Goal: Task Accomplishment & Management: Manage account settings

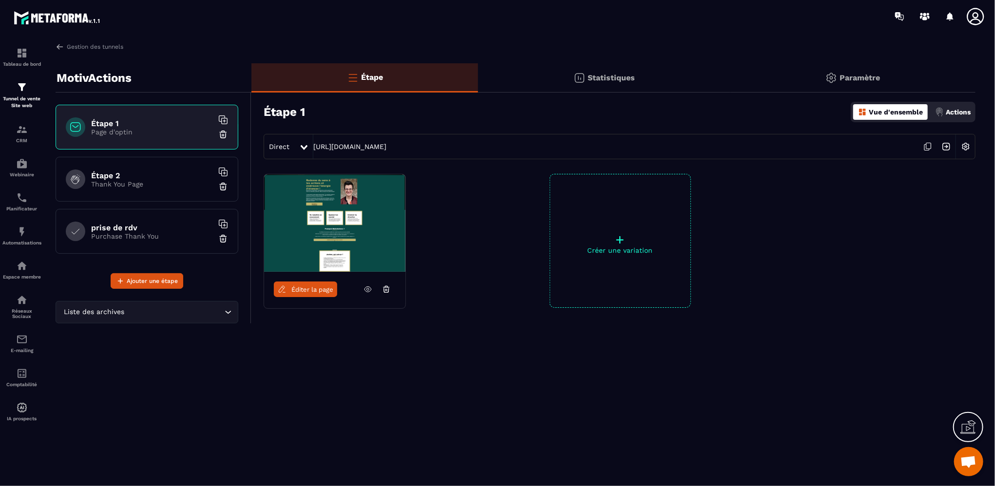
scroll to position [453, 0]
click at [19, 96] on p "Tunnel de vente Site web" at bounding box center [21, 102] width 39 height 14
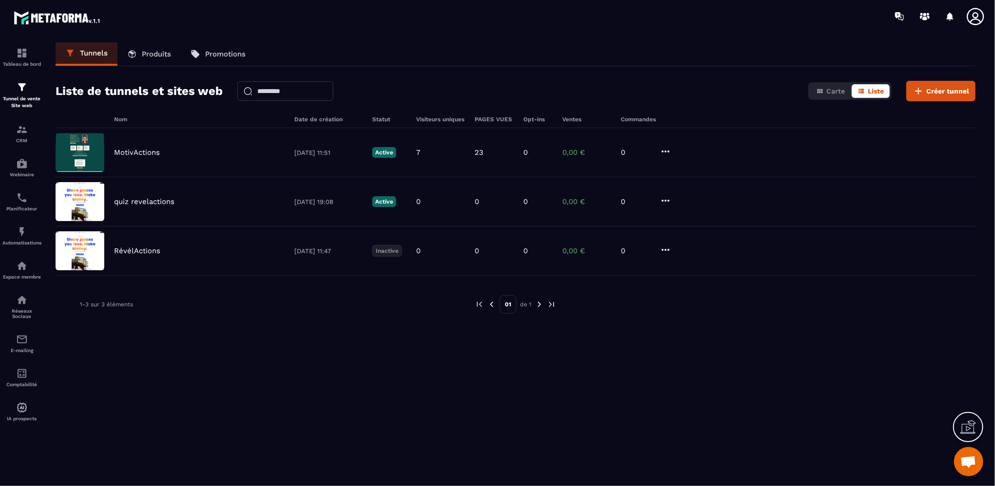
click at [150, 55] on p "Produits" at bounding box center [156, 54] width 29 height 9
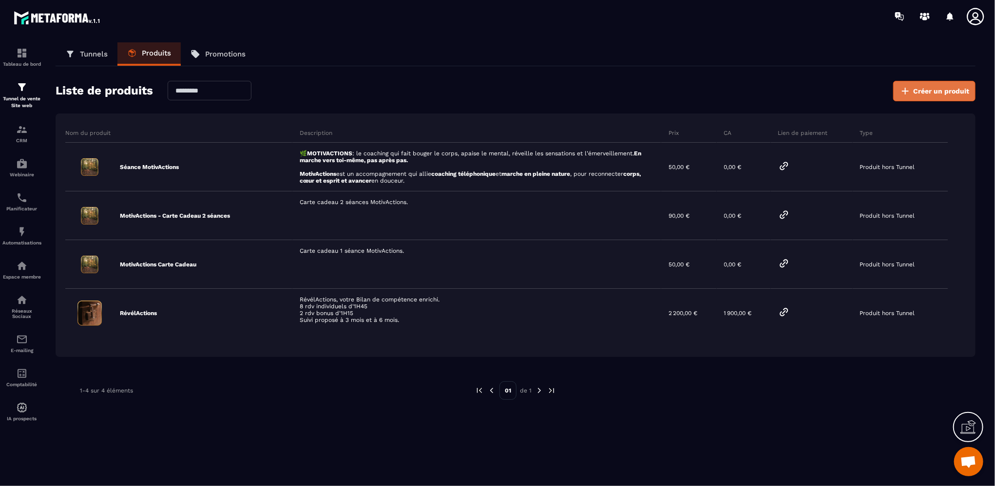
click at [952, 89] on span "Créer un produit" at bounding box center [941, 91] width 56 height 10
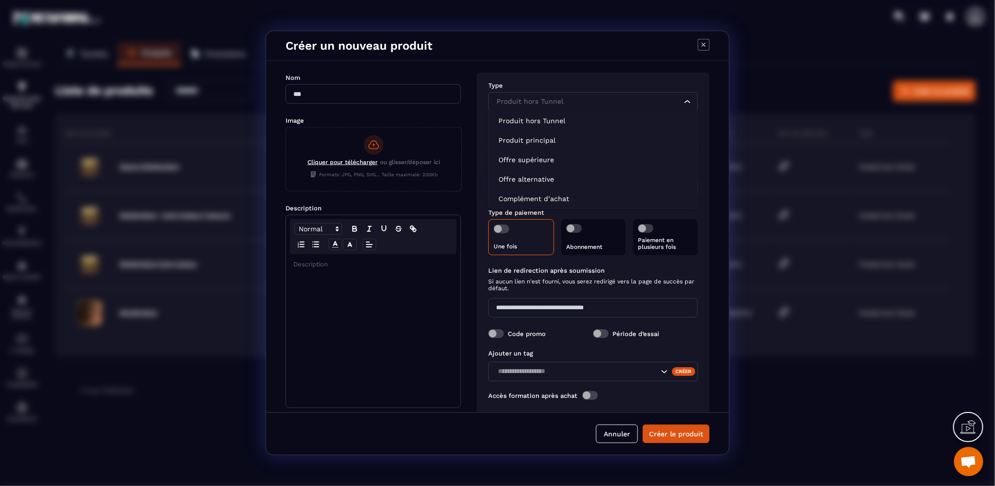
click at [548, 102] on div "Produit hors Tunnel" at bounding box center [588, 101] width 189 height 11
click at [527, 198] on p "Complément d’achat" at bounding box center [592, 199] width 189 height 10
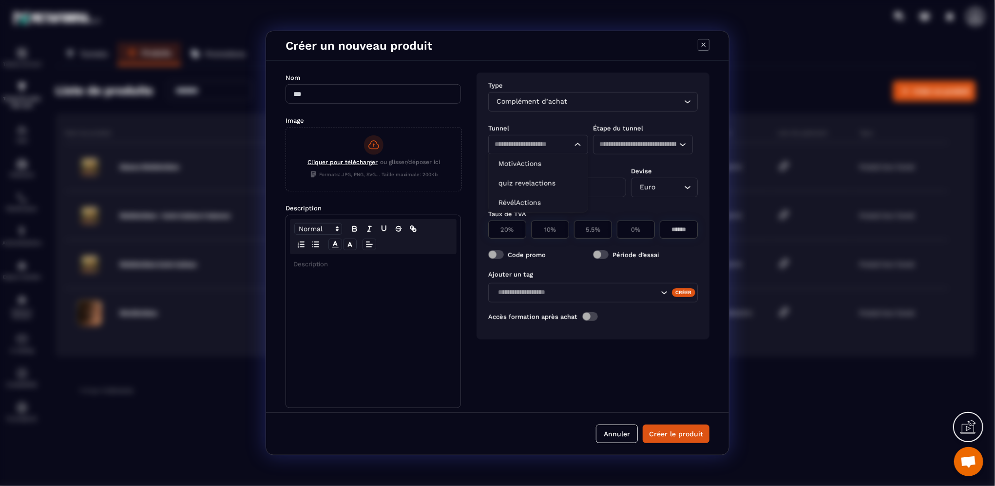
click at [534, 146] on input "Search for option" at bounding box center [529, 144] width 69 height 11
click at [531, 164] on p "MotivActions" at bounding box center [537, 164] width 79 height 10
click at [637, 151] on div "Loading..." at bounding box center [643, 144] width 100 height 19
click at [635, 166] on span "Aucune étape d'entonnoir disponible" at bounding box center [665, 166] width 125 height 8
click at [529, 142] on div "MotivActions" at bounding box center [529, 144] width 71 height 11
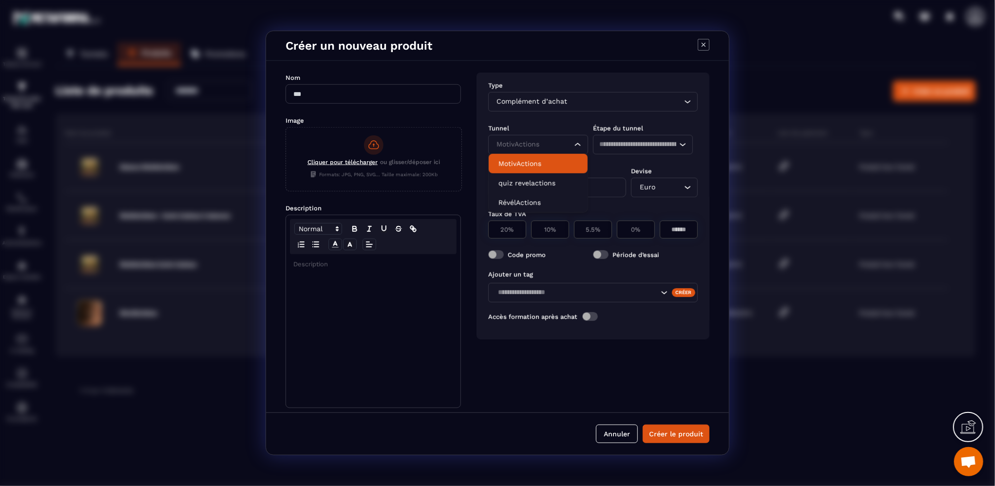
click at [533, 169] on li "MotivActions" at bounding box center [538, 163] width 99 height 19
click at [533, 147] on div "MotivActions" at bounding box center [529, 144] width 71 height 11
click at [529, 190] on li "quiz revelactions" at bounding box center [538, 182] width 99 height 19
click at [623, 141] on input "Search for option" at bounding box center [637, 144] width 77 height 11
click at [546, 146] on div "quiz revelactions" at bounding box center [529, 144] width 71 height 11
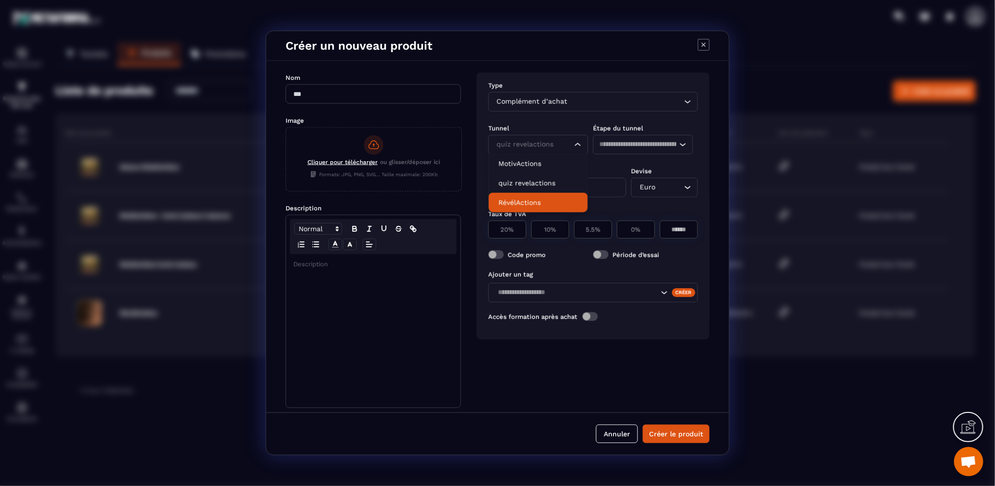
click at [544, 196] on li "RévélActions" at bounding box center [538, 202] width 99 height 19
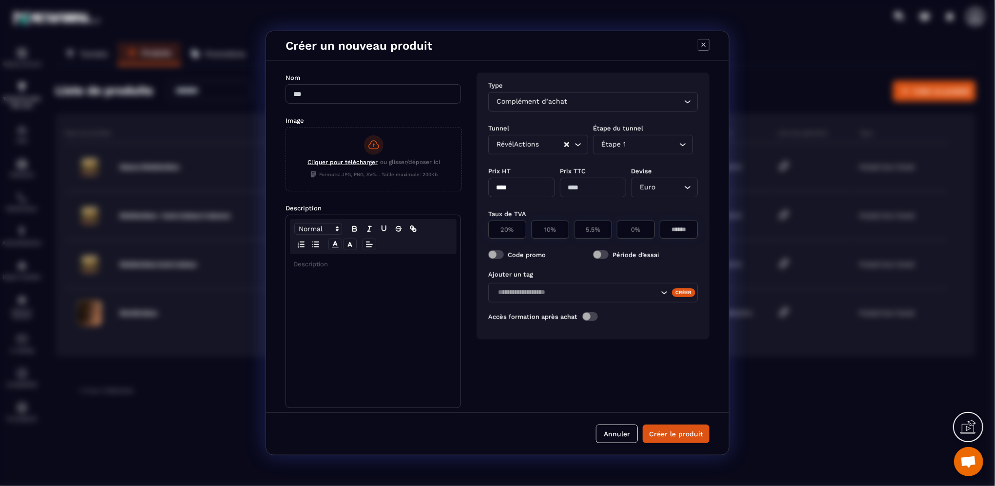
click at [629, 147] on input "Search for option" at bounding box center [652, 144] width 49 height 11
click at [631, 166] on p "Étape 1" at bounding box center [642, 164] width 79 height 10
click at [703, 46] on icon "Modal window" at bounding box center [704, 45] width 4 height 4
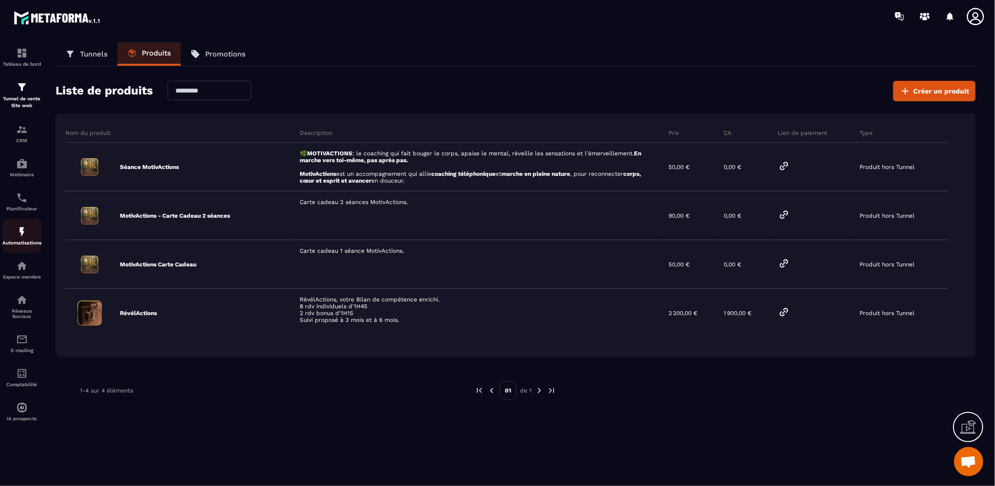
click at [21, 238] on img at bounding box center [22, 232] width 12 height 12
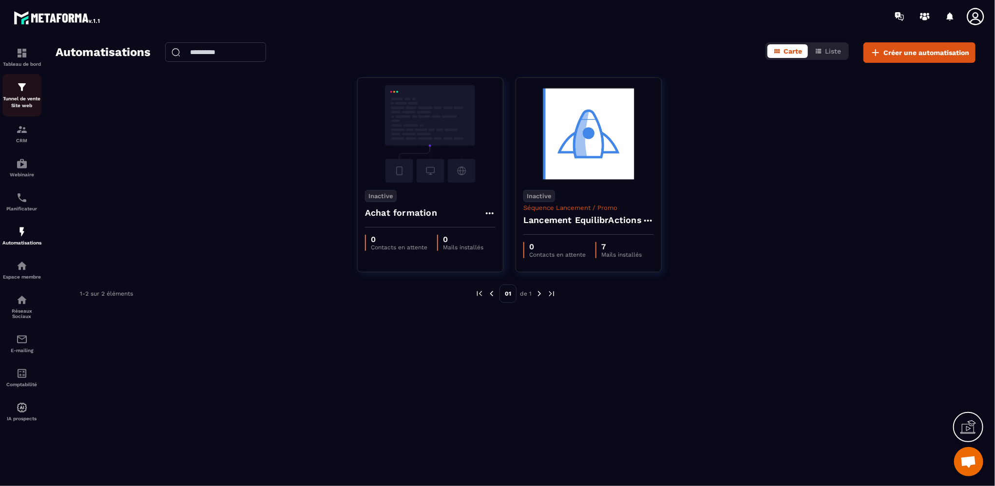
click at [28, 105] on p "Tunnel de vente Site web" at bounding box center [21, 102] width 39 height 14
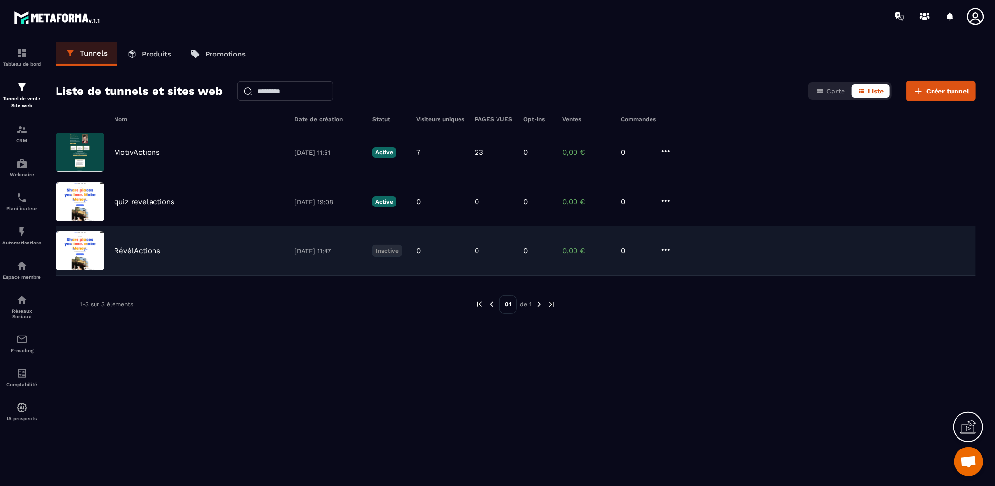
click at [140, 253] on p "RévélActions" at bounding box center [137, 251] width 46 height 9
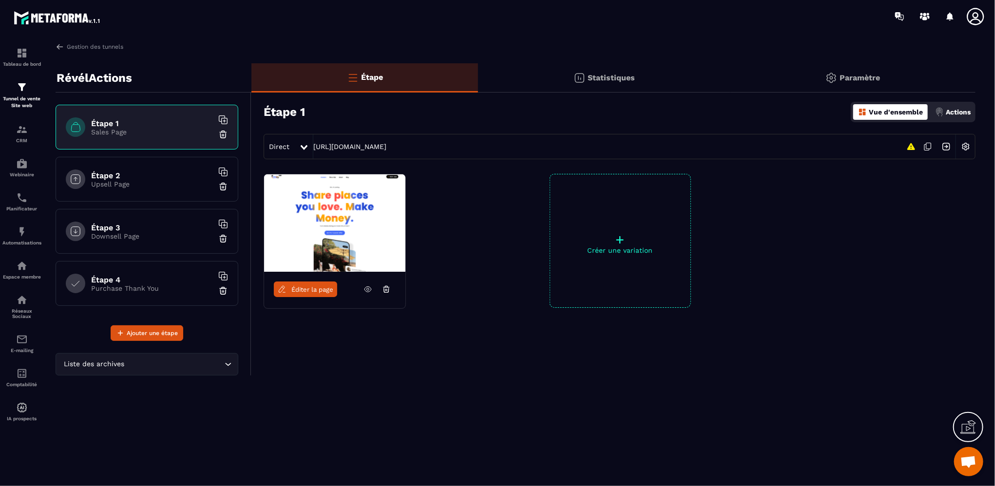
click at [169, 185] on p "Upsell Page" at bounding box center [152, 184] width 122 height 8
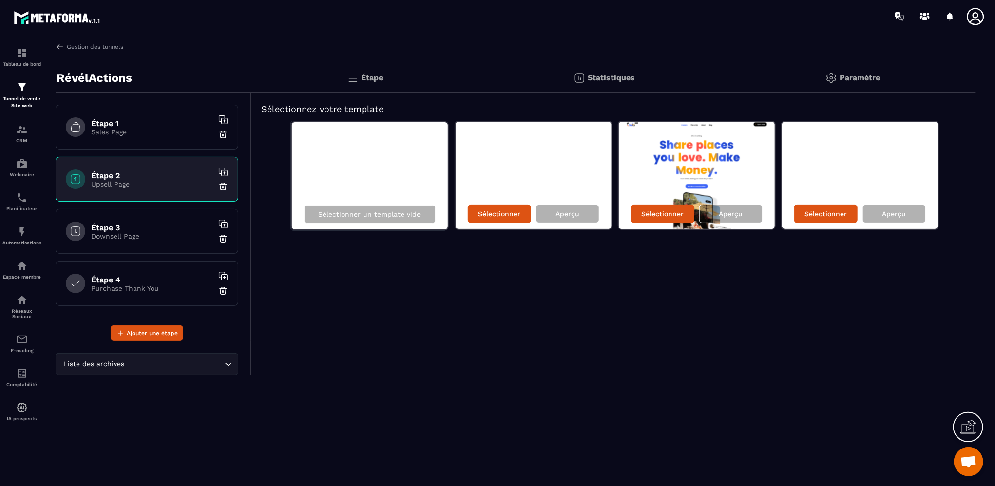
click at [168, 236] on p "Downsell Page" at bounding box center [152, 236] width 122 height 8
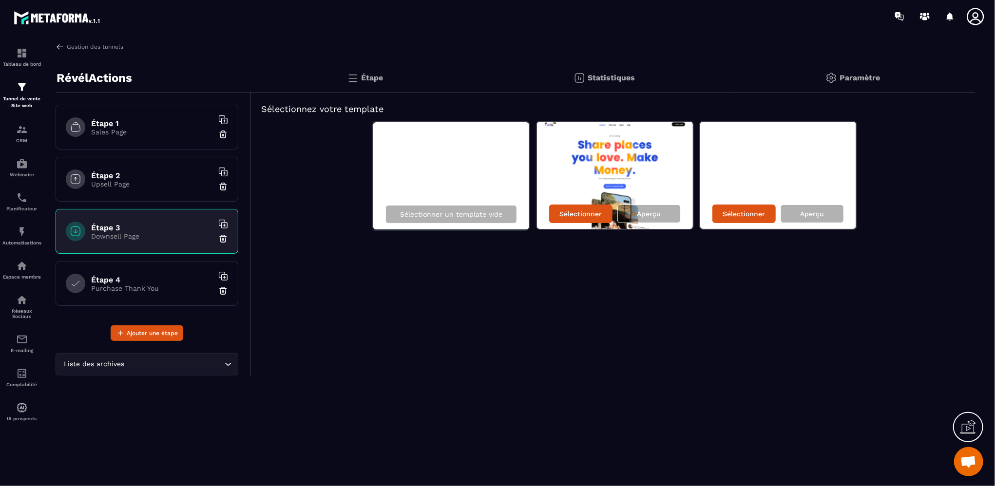
click at [159, 290] on p "Purchase Thank You" at bounding box center [152, 289] width 122 height 8
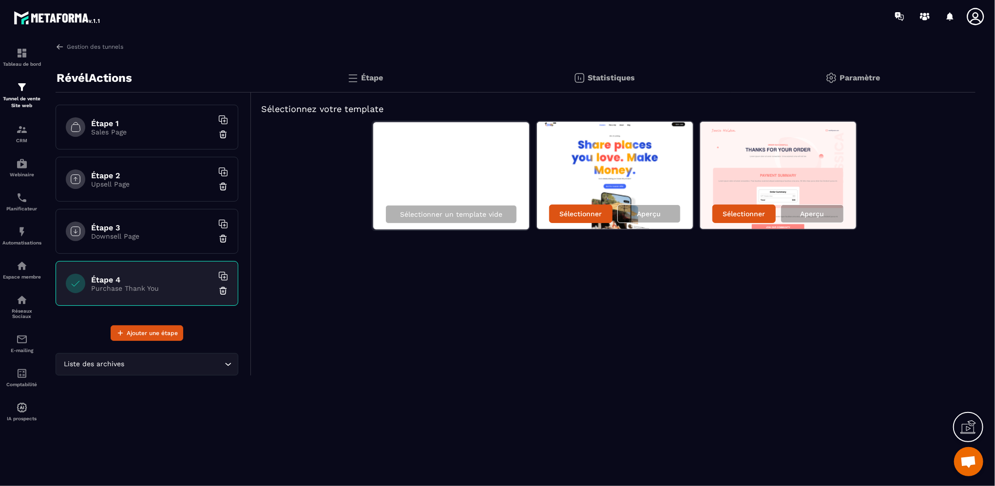
click at [152, 134] on p "Sales Page" at bounding box center [152, 132] width 122 height 8
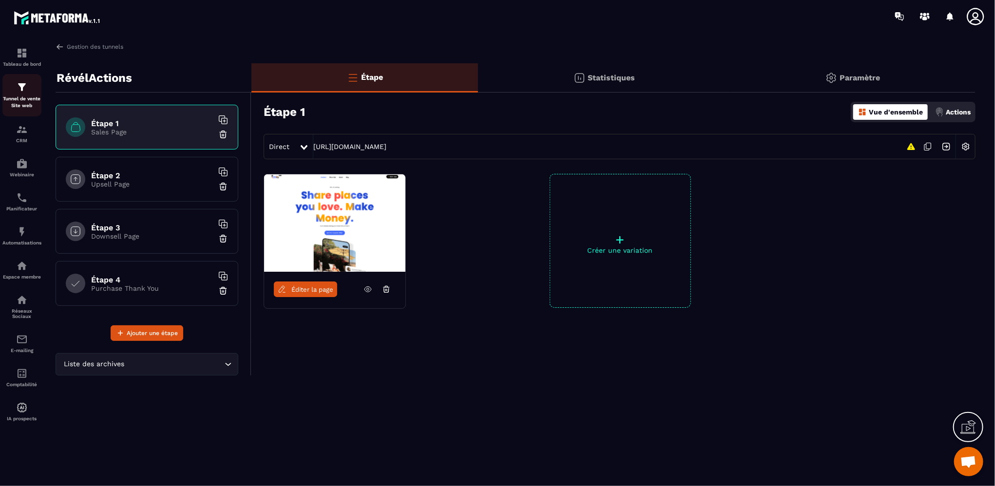
click at [17, 98] on p "Tunnel de vente Site web" at bounding box center [21, 102] width 39 height 14
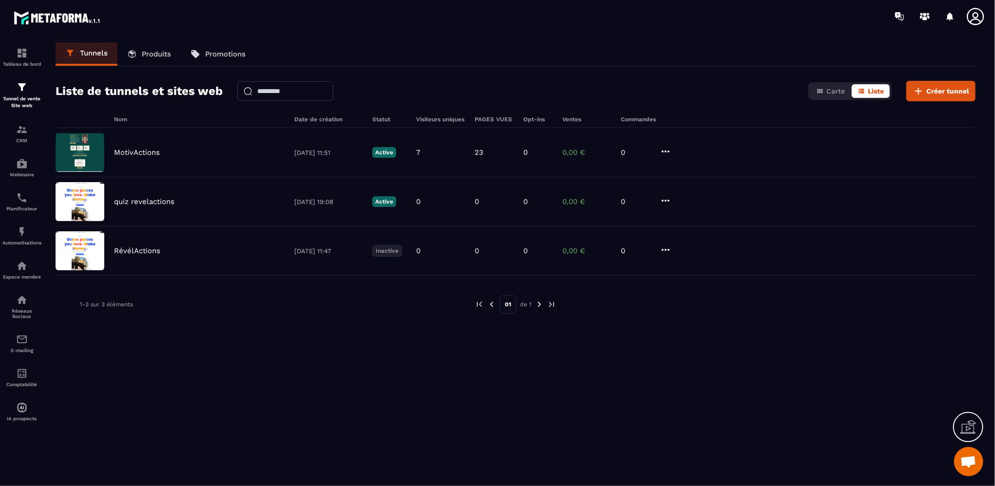
click at [149, 49] on link "Produits" at bounding box center [148, 53] width 63 height 23
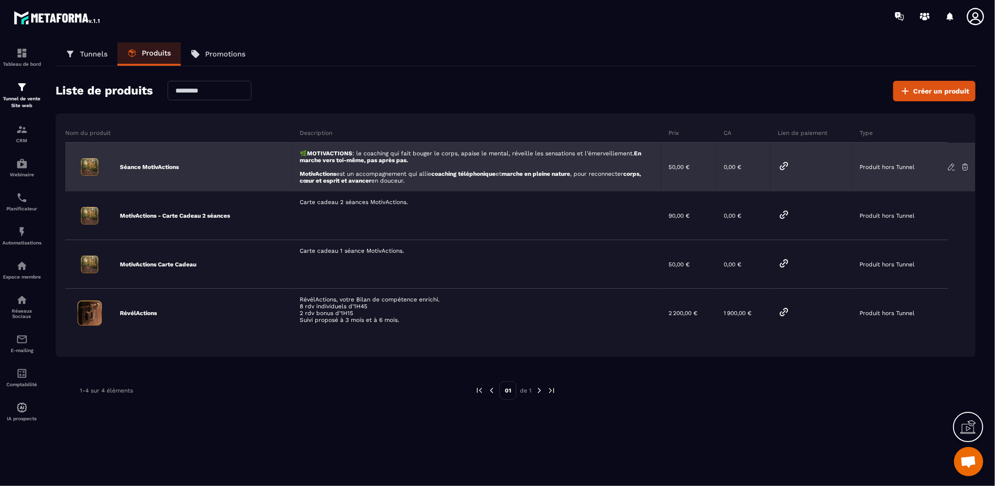
click at [903, 168] on p "Produit hors Tunnel" at bounding box center [887, 167] width 55 height 7
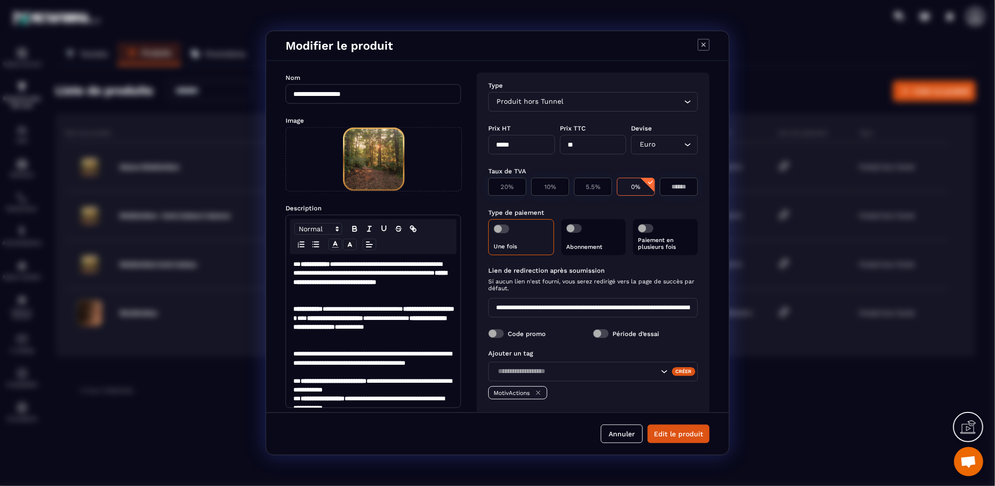
click at [683, 100] on icon "Search for option" at bounding box center [688, 102] width 10 height 10
click at [702, 40] on icon "Modal window" at bounding box center [704, 45] width 12 height 12
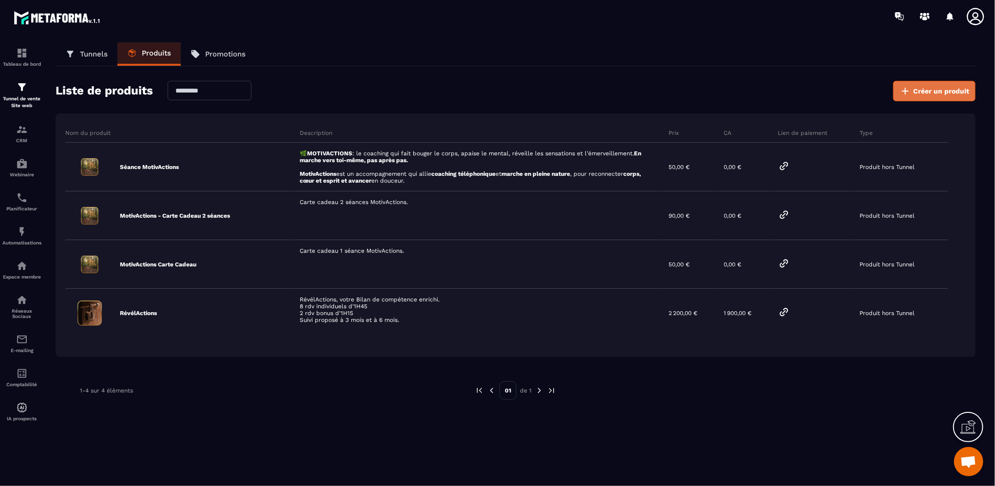
click at [920, 94] on span "Créer un produit" at bounding box center [941, 91] width 56 height 10
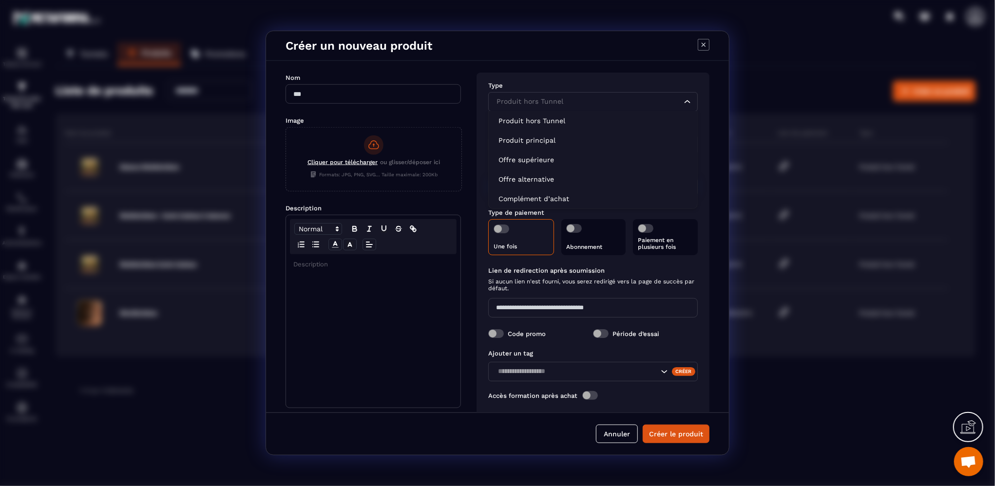
click at [524, 107] on div "Produit hors Tunnel Loading..." at bounding box center [592, 101] width 209 height 19
click at [514, 195] on p "Complément d’achat" at bounding box center [592, 199] width 189 height 10
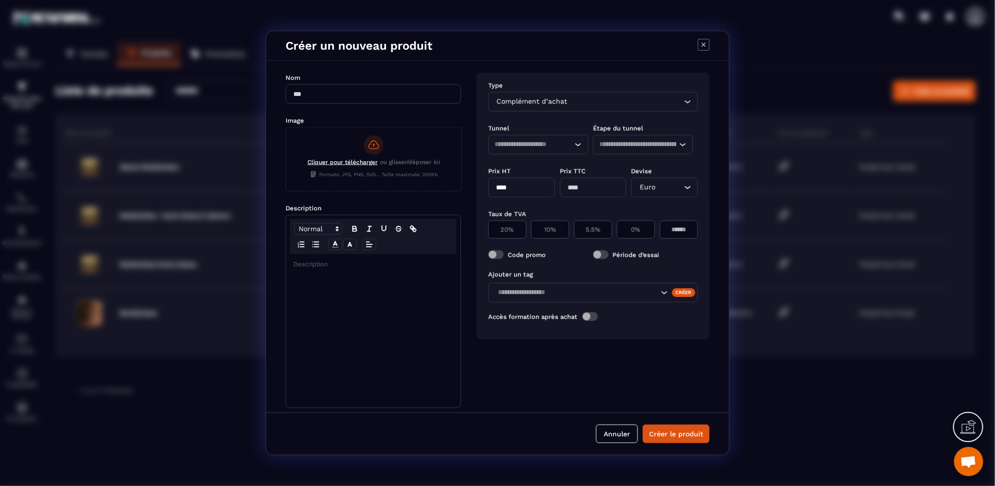
click at [553, 143] on input "Search for option" at bounding box center [529, 144] width 69 height 11
click at [523, 203] on p "RévélActions" at bounding box center [537, 203] width 79 height 10
click at [643, 144] on input "Search for option" at bounding box center [637, 144] width 77 height 11
click at [633, 162] on p "Étape 1" at bounding box center [642, 164] width 79 height 10
click at [704, 49] on icon "Modal window" at bounding box center [704, 45] width 12 height 12
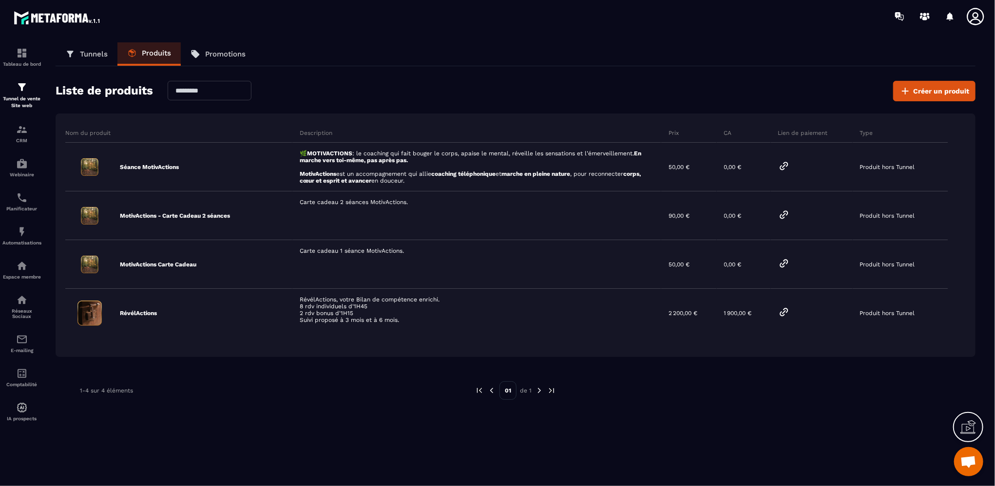
click at [100, 50] on p "Tunnels" at bounding box center [94, 54] width 28 height 9
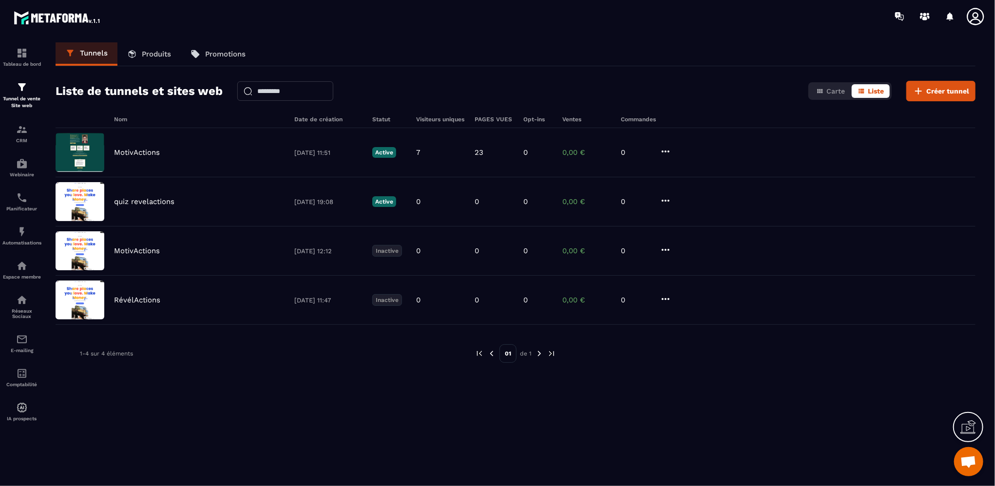
click at [162, 58] on link "Produits" at bounding box center [148, 53] width 63 height 23
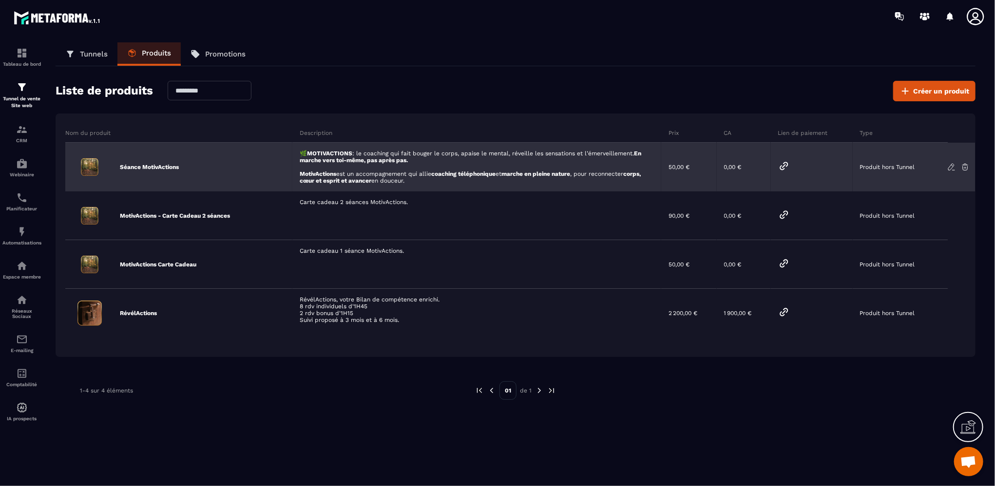
click at [950, 168] on icon at bounding box center [951, 167] width 9 height 9
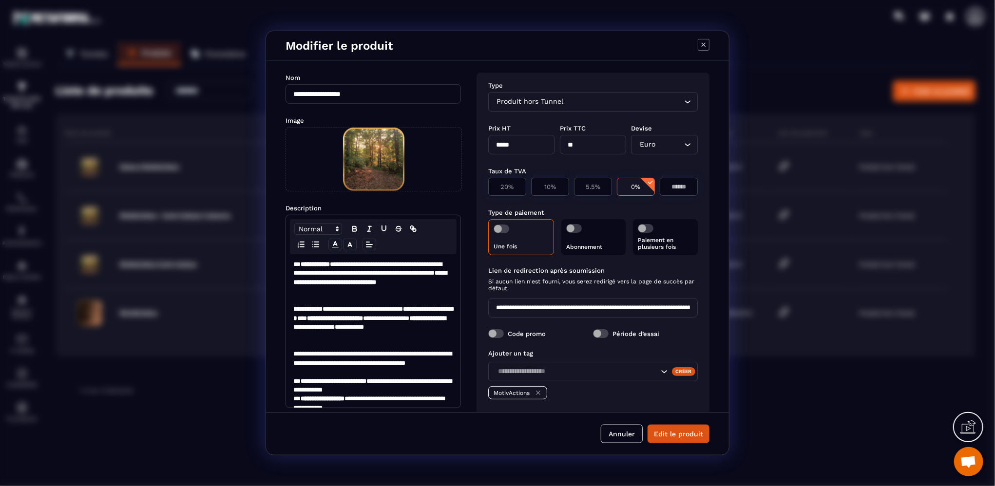
scroll to position [41, 0]
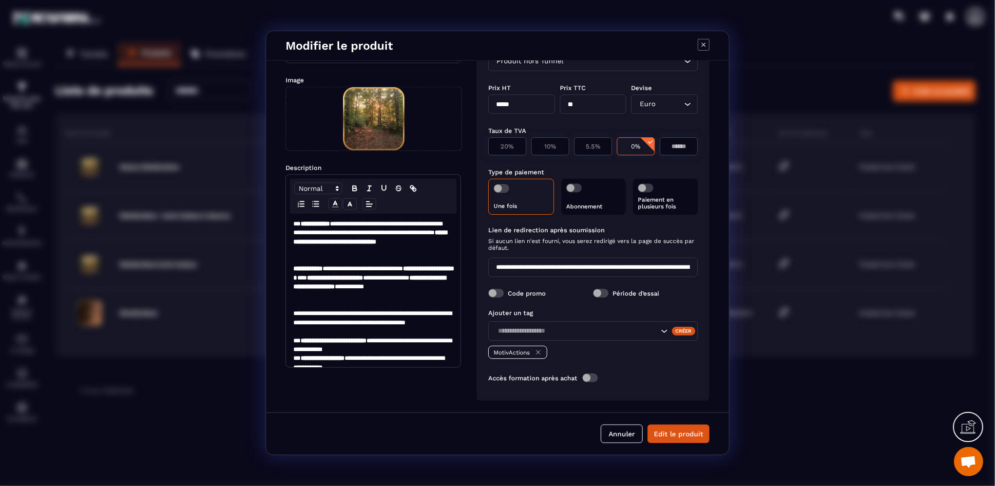
click at [701, 48] on icon "Modal window" at bounding box center [704, 45] width 12 height 12
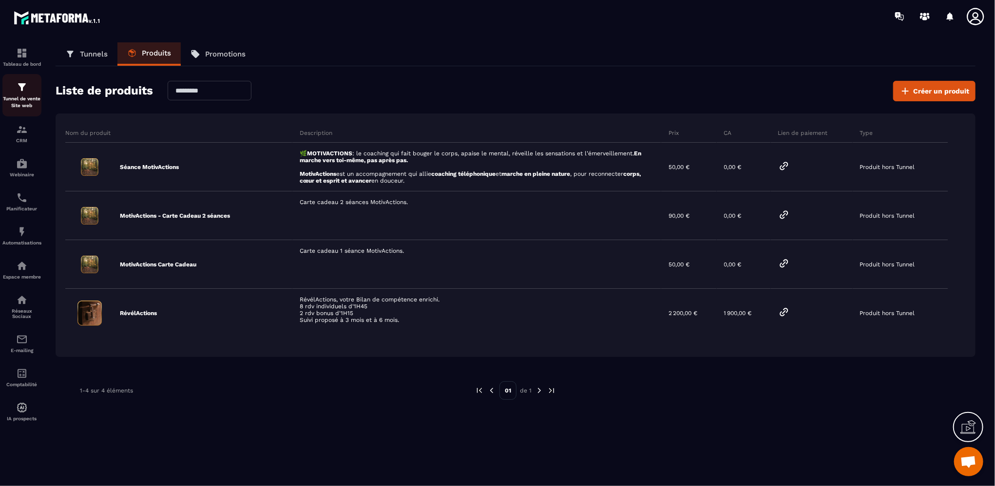
click at [16, 93] on img at bounding box center [22, 87] width 12 height 12
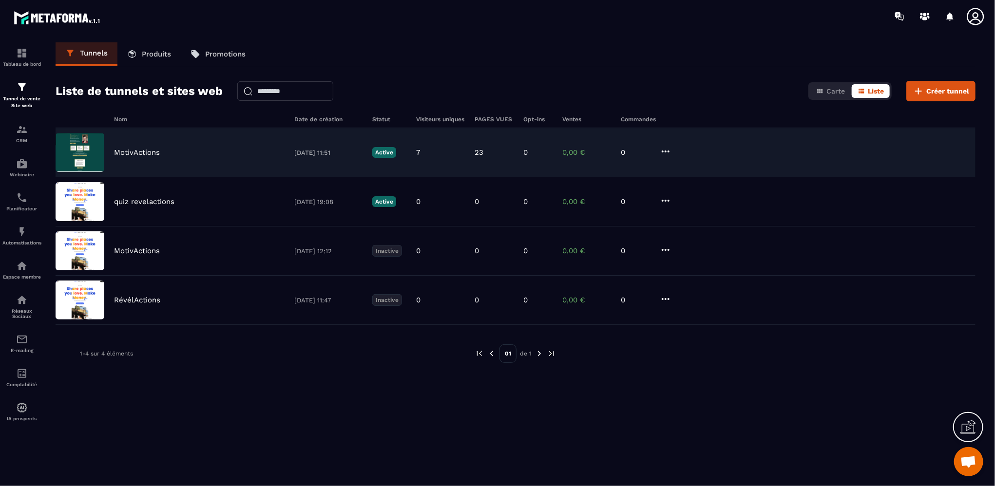
click at [668, 149] on icon at bounding box center [666, 152] width 12 height 12
click at [700, 189] on link "Modifier Étapes" at bounding box center [703, 189] width 78 height 18
click at [665, 149] on icon at bounding box center [666, 152] width 12 height 12
click at [685, 210] on button "Cloner" at bounding box center [687, 207] width 47 height 18
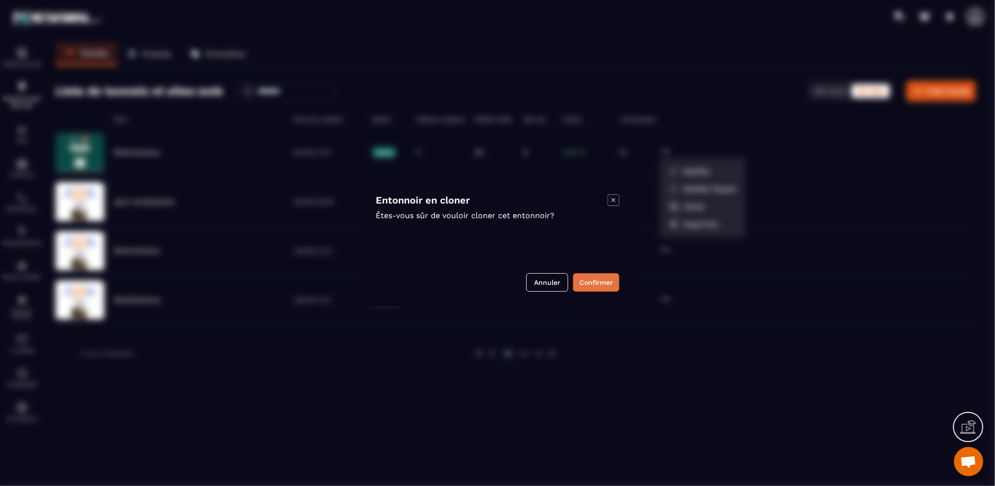
click at [594, 281] on button "Confirmer" at bounding box center [596, 282] width 46 height 19
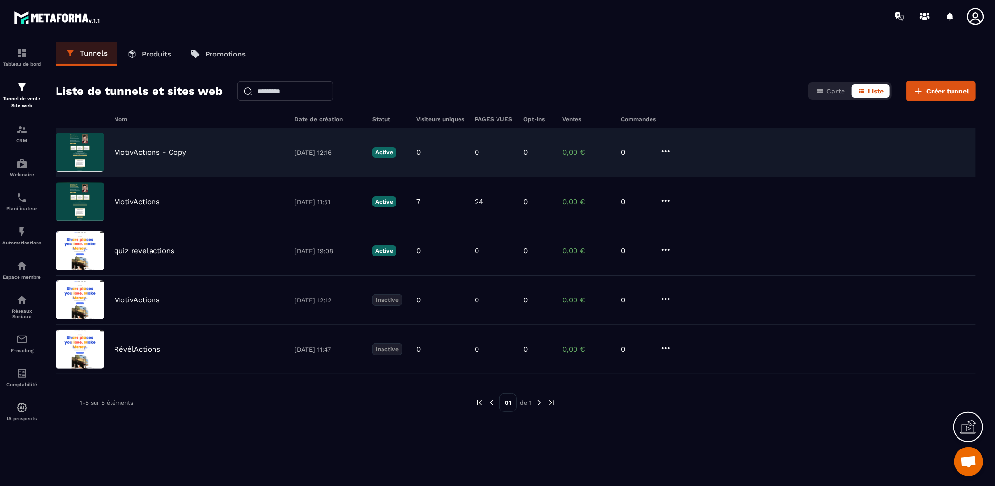
click at [665, 150] on icon at bounding box center [666, 152] width 12 height 12
click at [691, 168] on button "Modifier" at bounding box center [703, 172] width 78 height 18
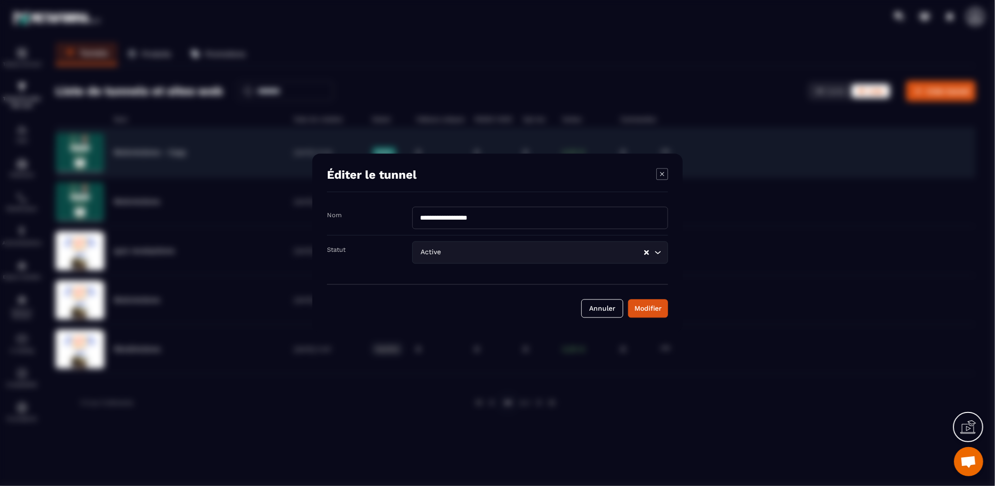
click at [656, 252] on icon "Search for option" at bounding box center [658, 253] width 10 height 10
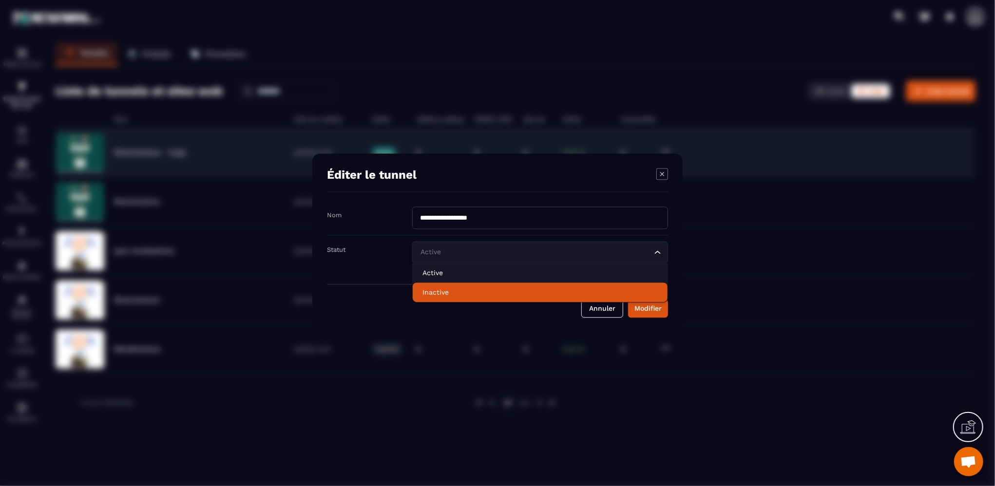
click at [435, 292] on p "Inactive" at bounding box center [539, 293] width 235 height 10
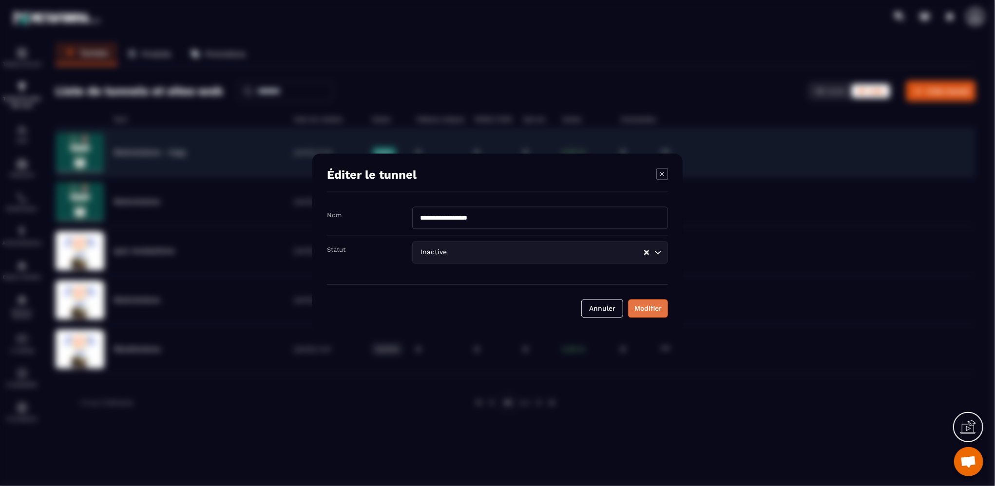
click at [649, 310] on div "Modifier" at bounding box center [647, 309] width 27 height 10
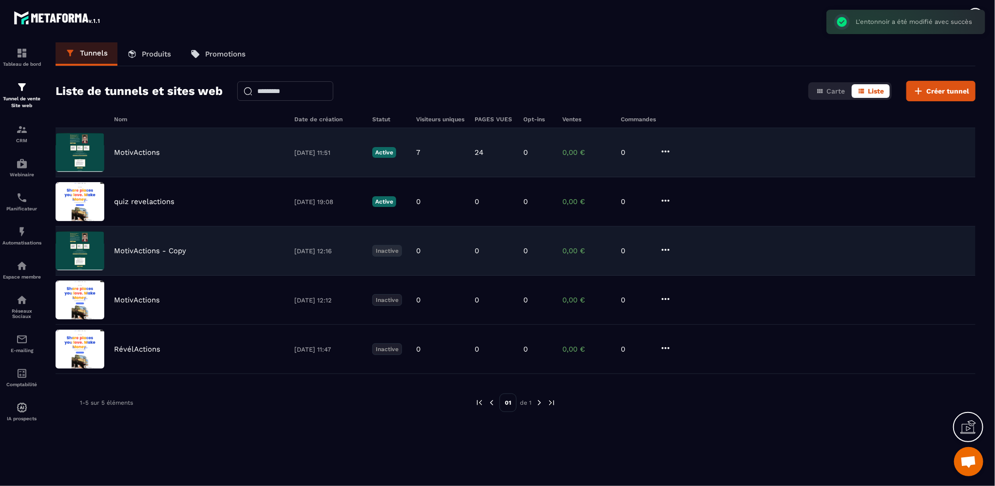
click at [159, 249] on p "MotivActions - Copy" at bounding box center [150, 251] width 72 height 9
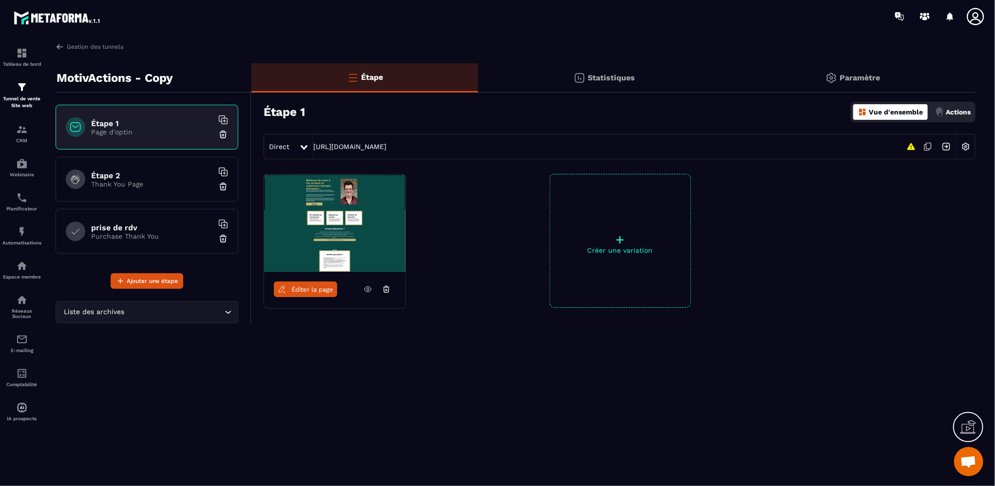
click at [277, 219] on img at bounding box center [334, 222] width 141 height 97
click at [367, 290] on icon at bounding box center [367, 289] width 9 height 9
click at [306, 147] on icon at bounding box center [304, 147] width 7 height 5
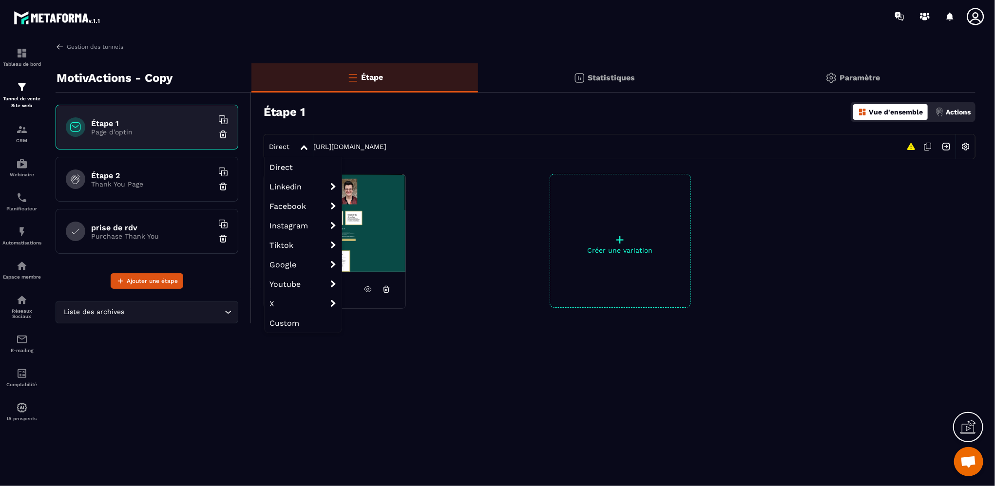
drag, startPoint x: 533, startPoint y: 152, endPoint x: 530, endPoint y: 159, distance: 7.4
click at [532, 154] on div "Direct Direct Linkedin Linkedin organic Linkedin ads Facebook Facebook organic …" at bounding box center [620, 146] width 712 height 25
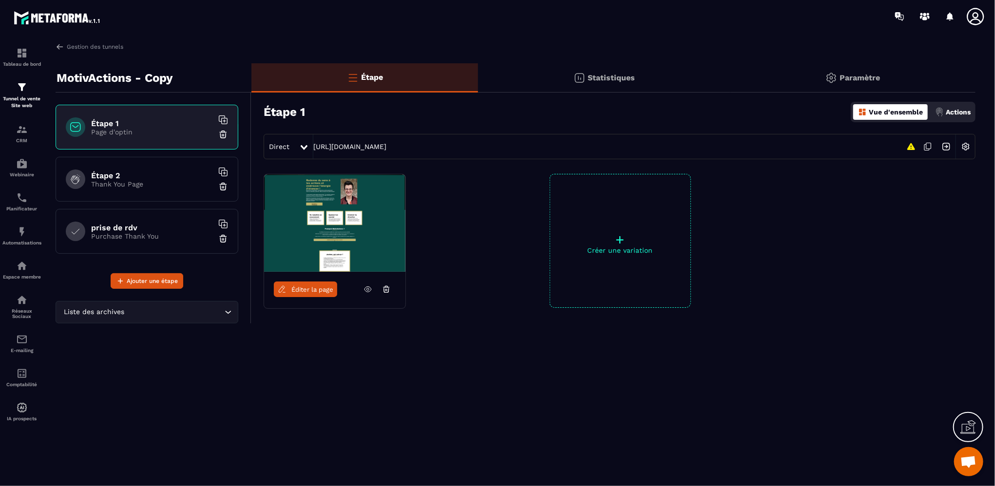
click at [942, 114] on img at bounding box center [939, 112] width 9 height 9
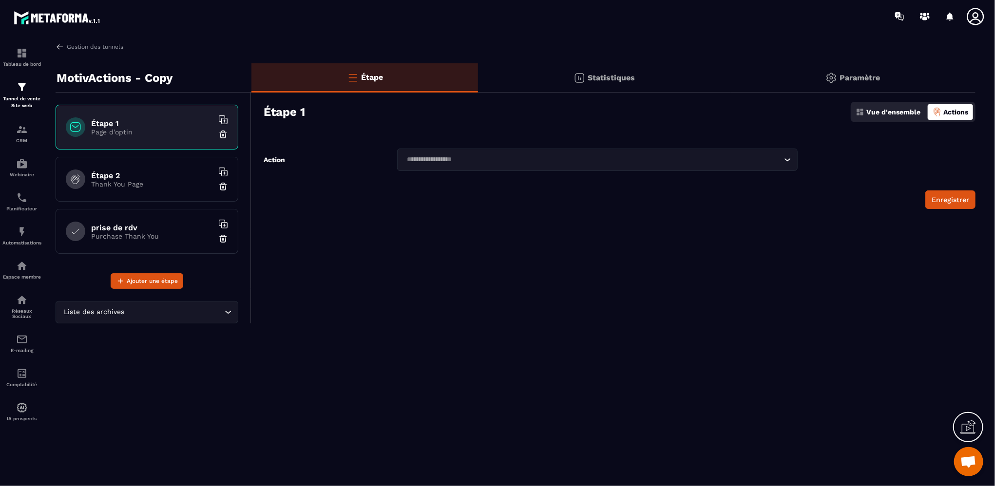
click at [414, 85] on div "Étape" at bounding box center [364, 77] width 227 height 29
click at [177, 132] on p "Page d'optin" at bounding box center [152, 132] width 122 height 8
click at [885, 115] on p "Vue d'ensemble" at bounding box center [893, 112] width 54 height 8
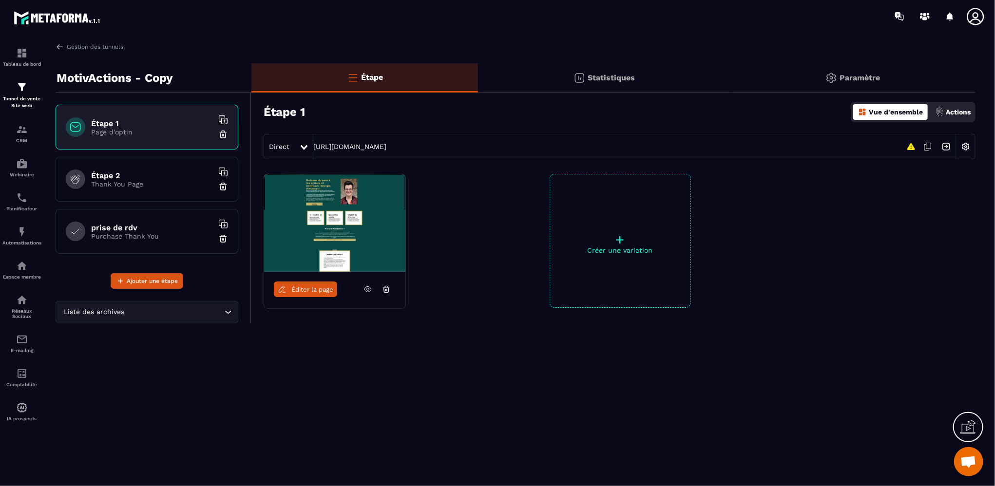
click at [966, 147] on img at bounding box center [965, 146] width 19 height 19
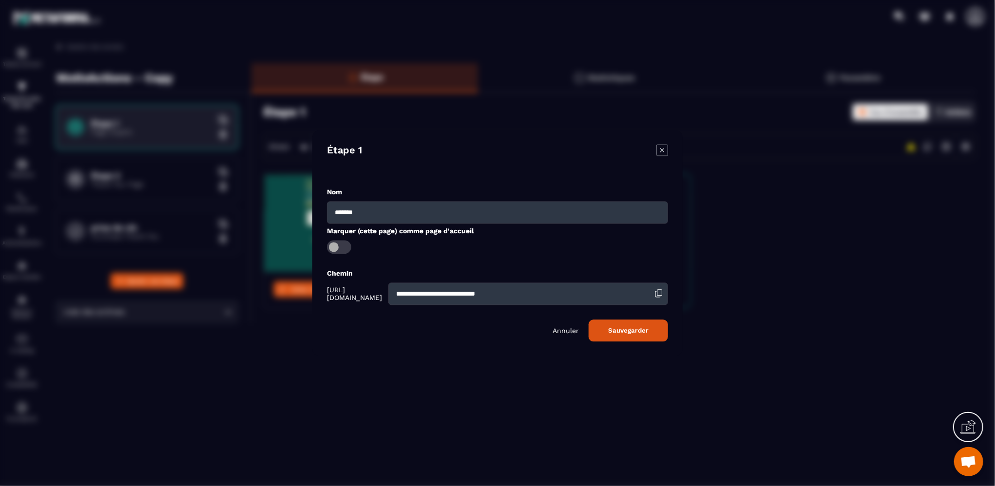
click at [659, 294] on icon "Modal window" at bounding box center [658, 293] width 9 height 9
click at [662, 150] on icon "Modal window" at bounding box center [662, 151] width 12 height 12
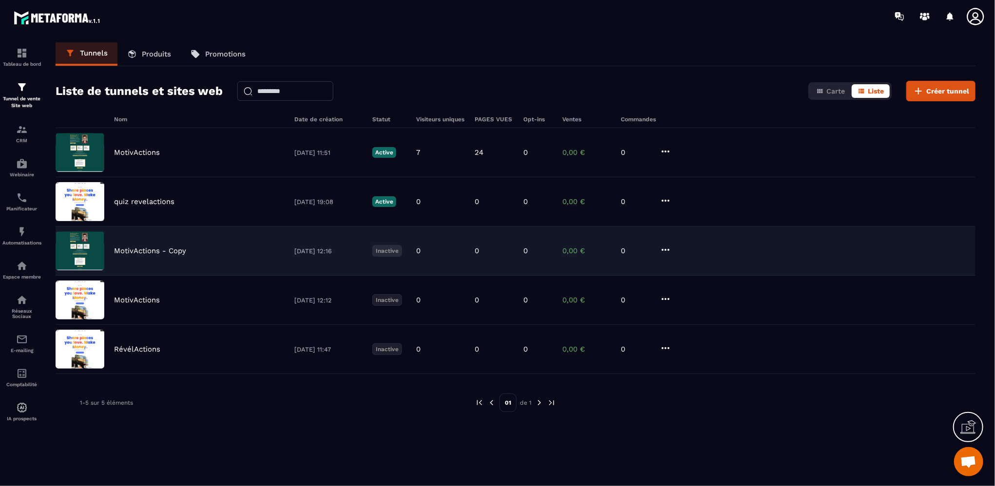
click at [150, 248] on p "MotivActions - Copy" at bounding box center [150, 251] width 72 height 9
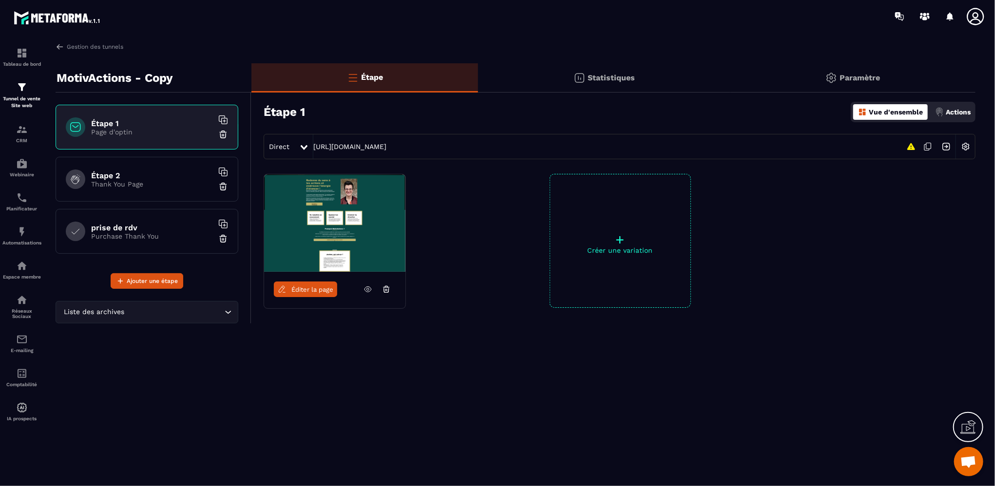
click at [275, 223] on img at bounding box center [334, 222] width 141 height 97
click at [294, 290] on span "Éditer la page" at bounding box center [312, 289] width 42 height 7
